Goal: Go to known website: Access a specific website the user already knows

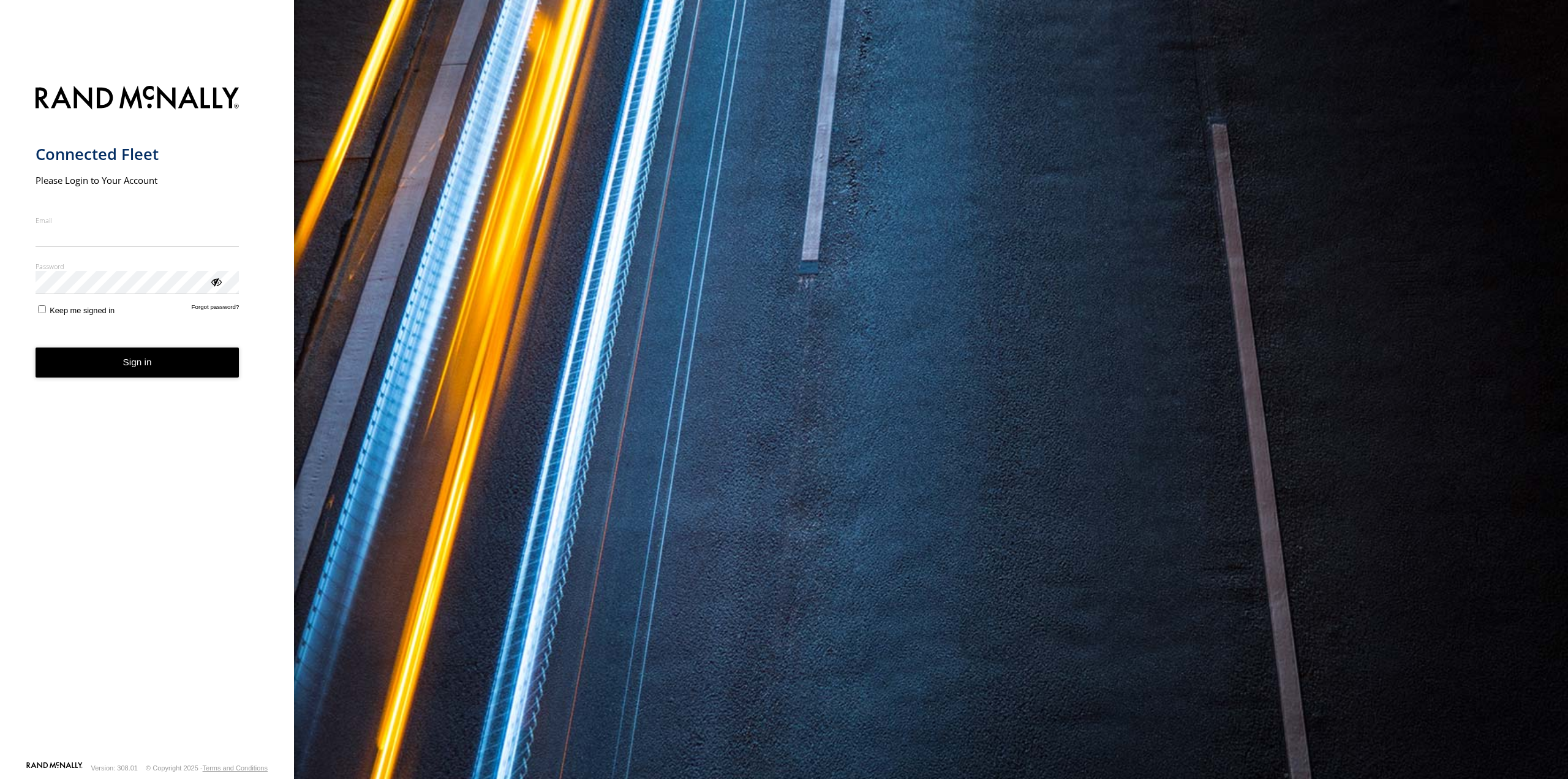
type input "**********"
click at [160, 364] on button "Sign in" at bounding box center [137, 362] width 204 height 30
